Goal: Feedback & Contribution: Leave review/rating

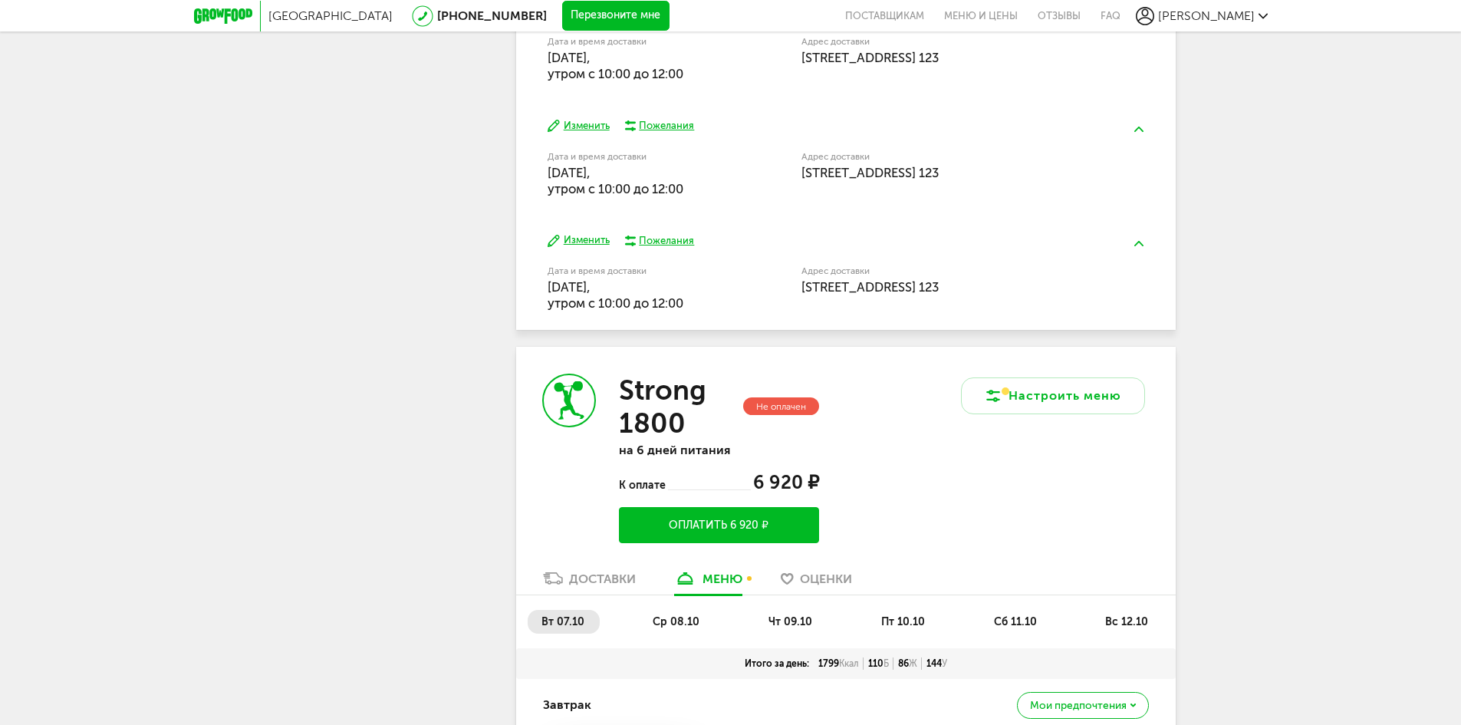
scroll to position [601, 0]
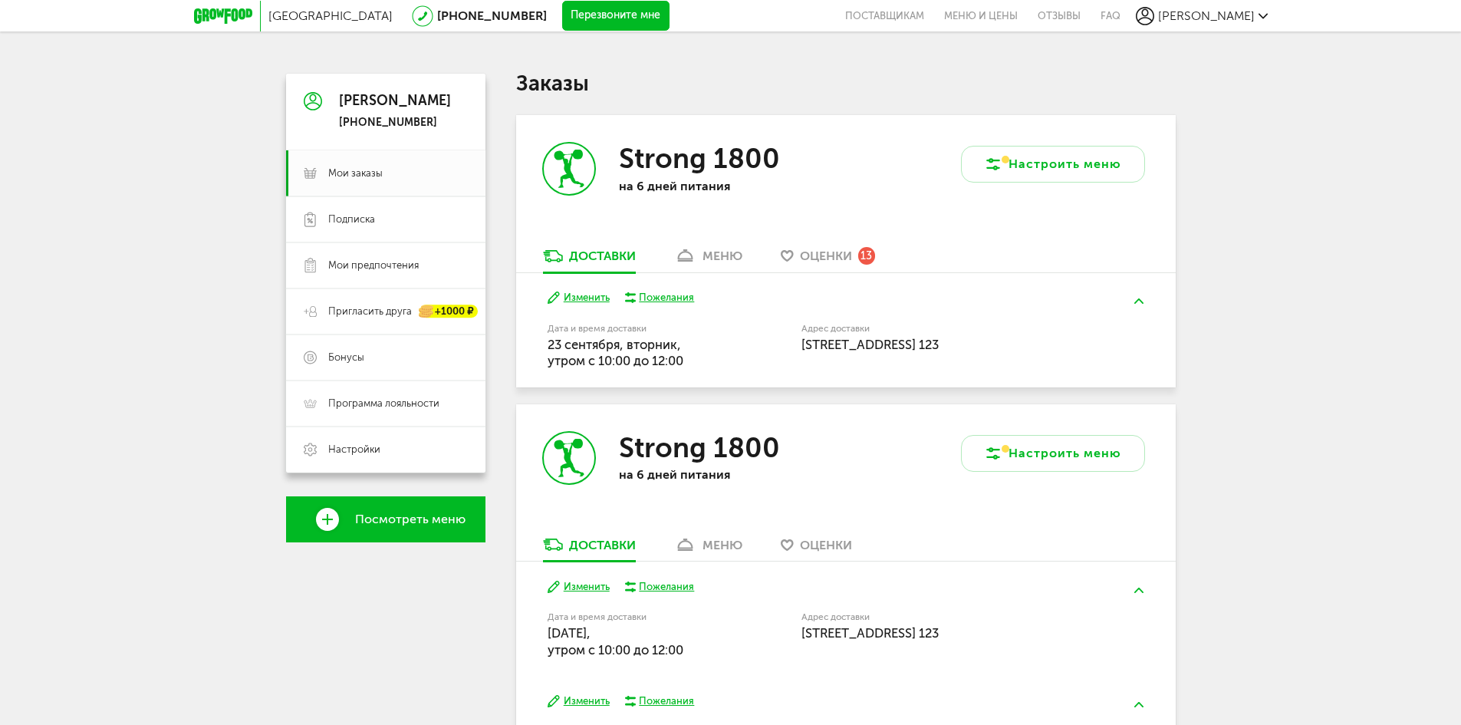
click at [826, 260] on span "Оценки" at bounding box center [826, 255] width 52 height 15
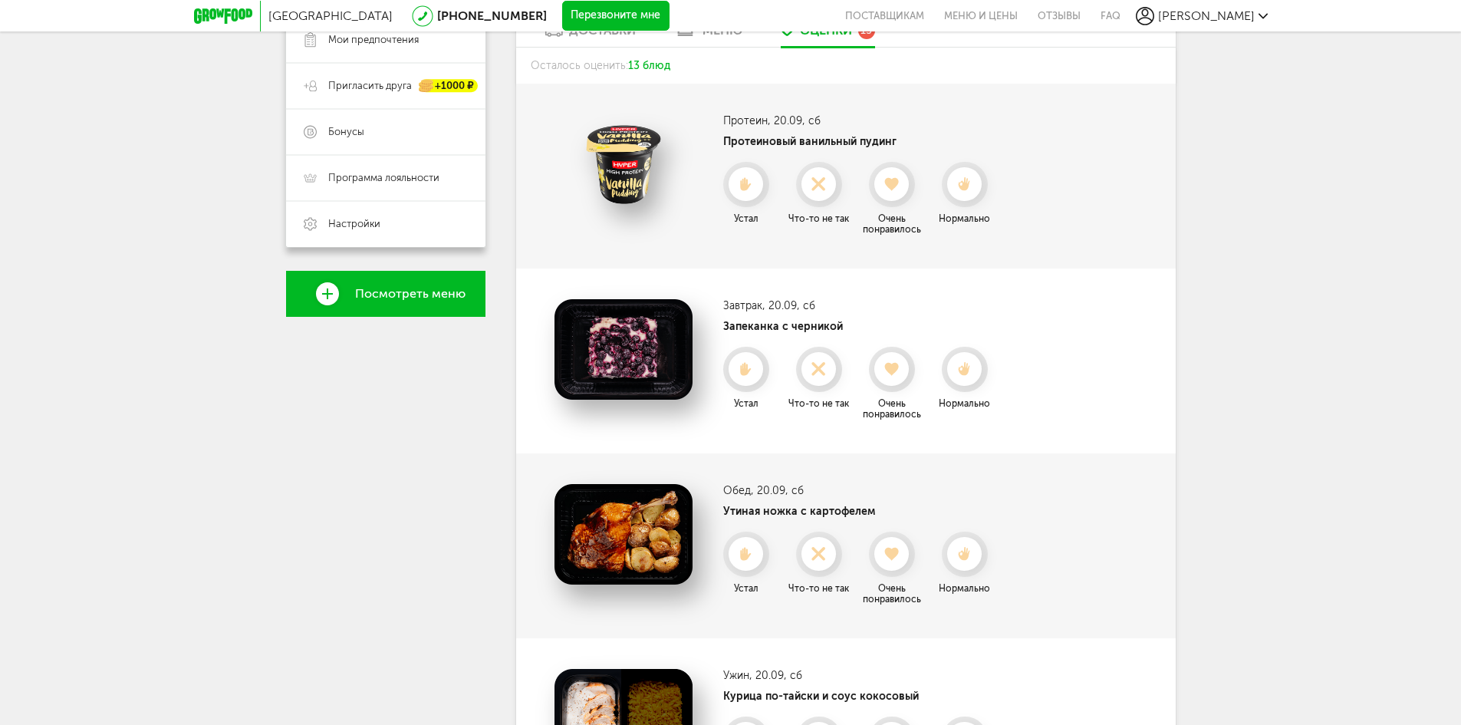
scroll to position [107, 0]
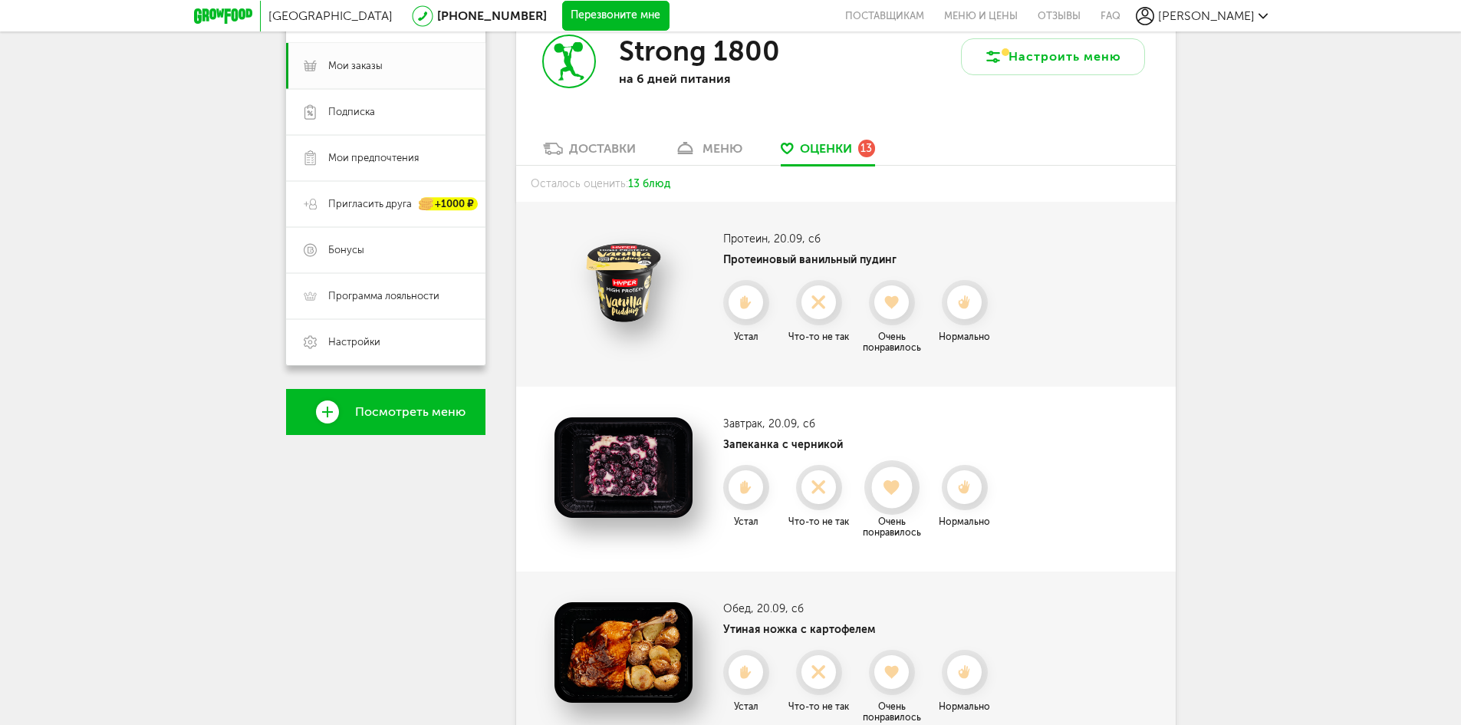
click at [900, 482] on use at bounding box center [892, 486] width 17 height 15
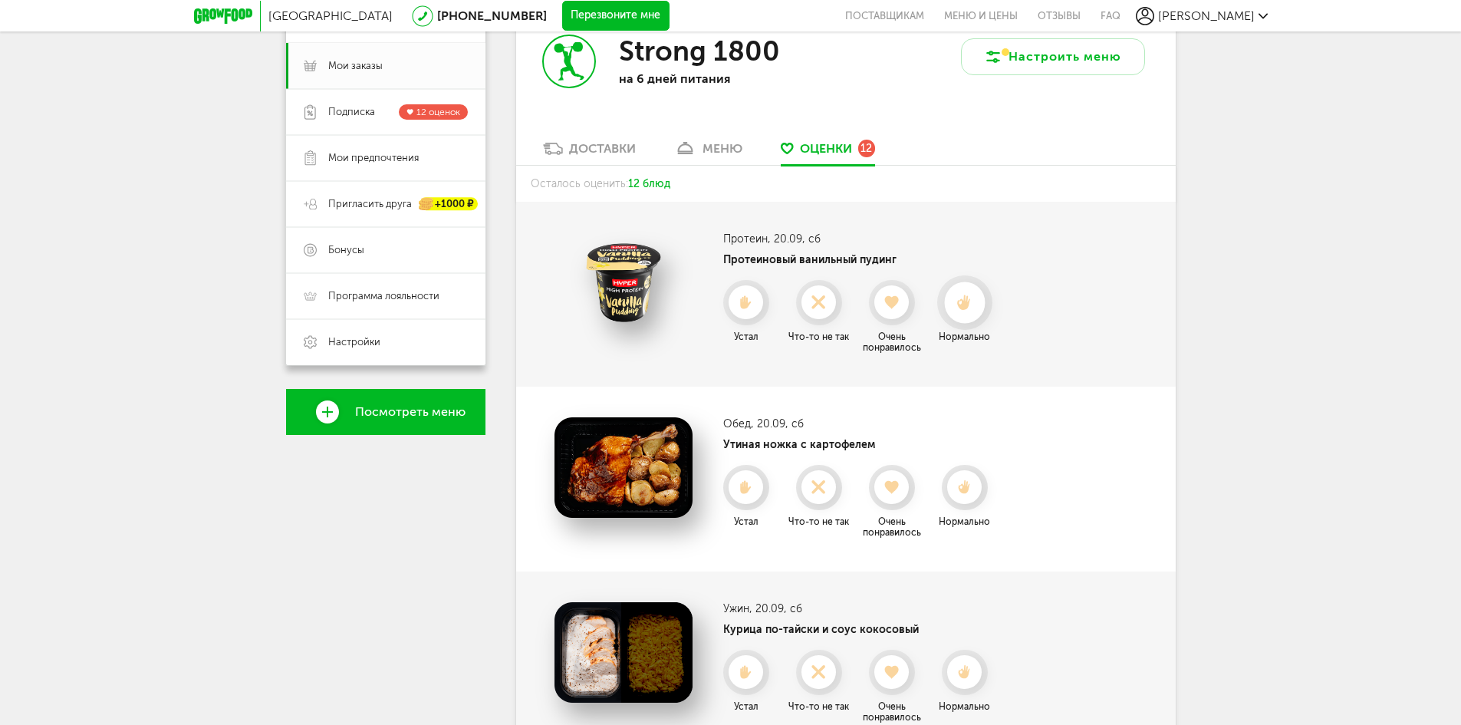
click at [965, 304] on use at bounding box center [964, 303] width 14 height 16
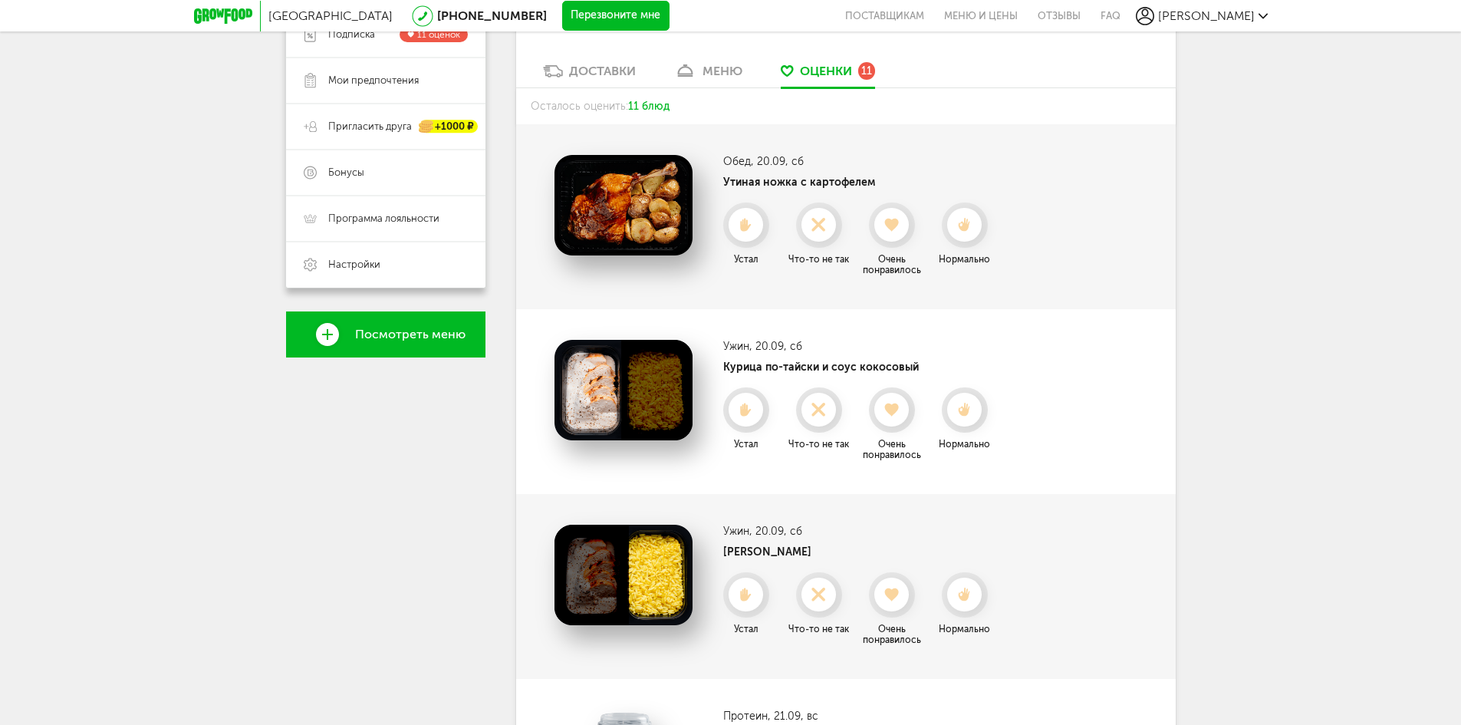
scroll to position [0, 0]
